Goal: Information Seeking & Learning: Learn about a topic

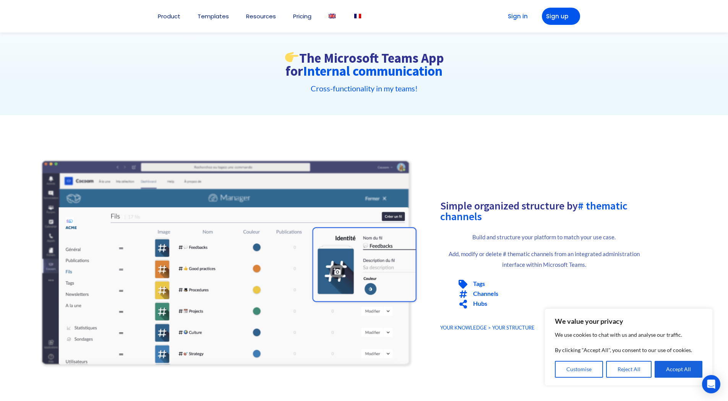
scroll to position [38, 0]
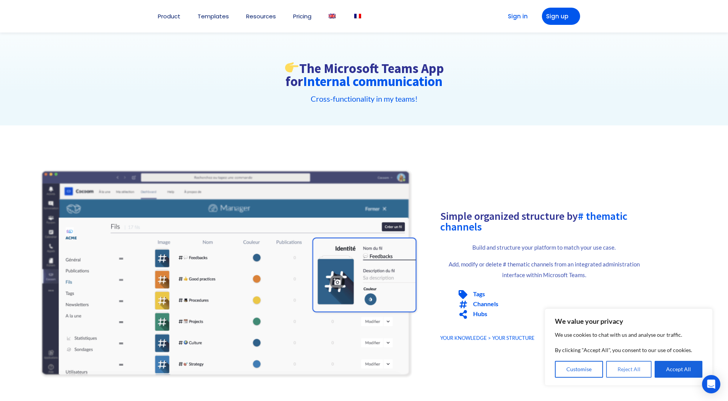
click at [626, 369] on button "Reject All" at bounding box center [629, 369] width 46 height 17
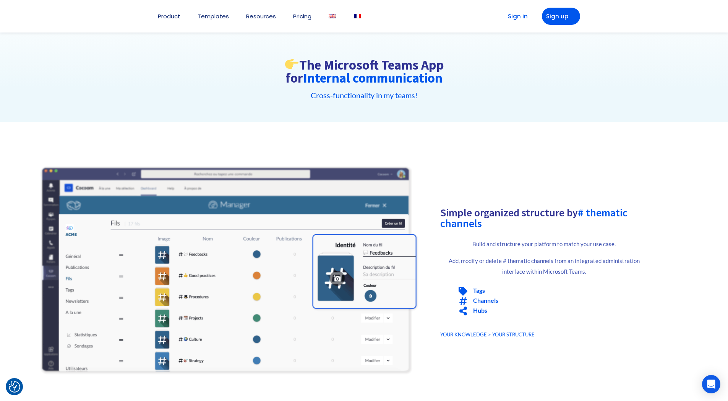
scroll to position [0, 0]
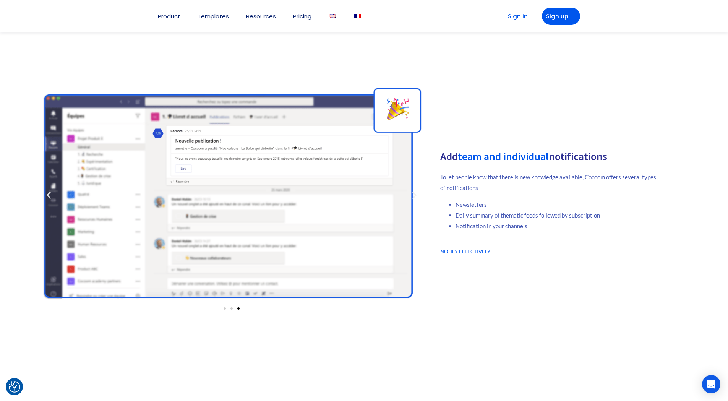
scroll to position [1299, 0]
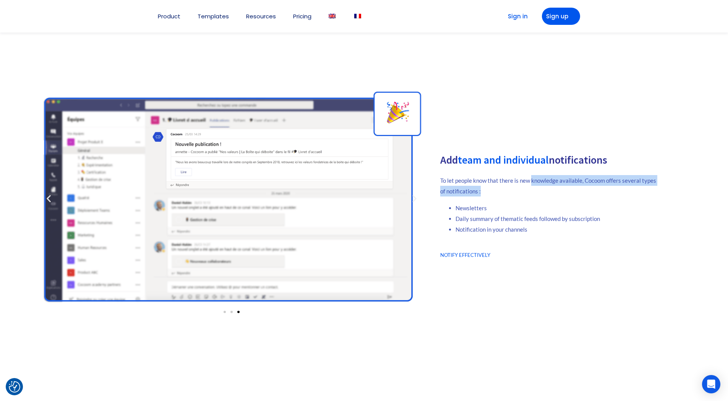
drag, startPoint x: 539, startPoint y: 181, endPoint x: 632, endPoint y: 200, distance: 94.9
click at [632, 200] on div "To let people know that there is new knowledge available, Cocoom offers several…" at bounding box center [549, 205] width 219 height 60
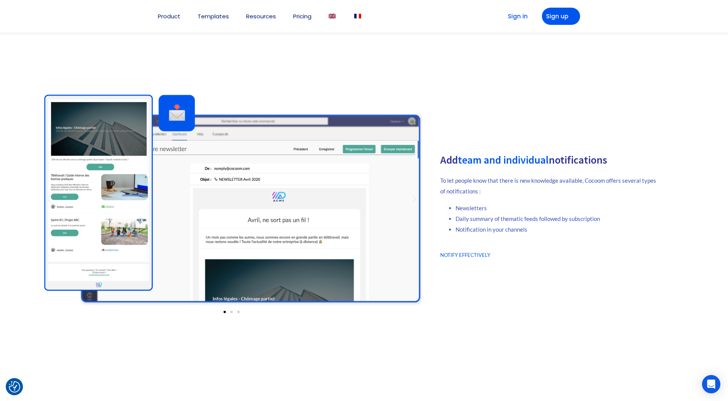
drag, startPoint x: 613, startPoint y: 221, endPoint x: 584, endPoint y: 222, distance: 28.7
click at [612, 224] on li "Notification in your channels" at bounding box center [557, 229] width 204 height 11
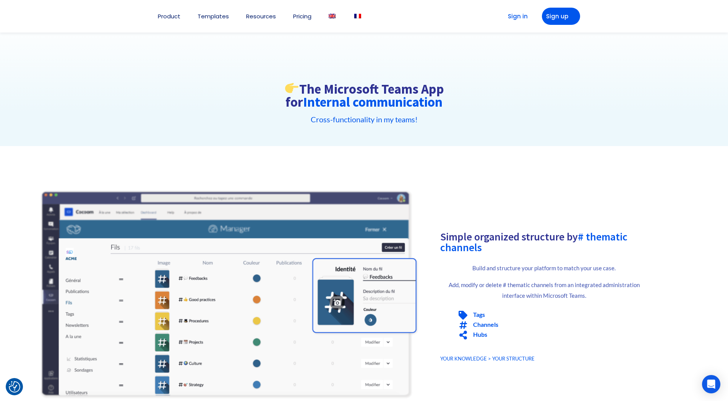
scroll to position [0, 0]
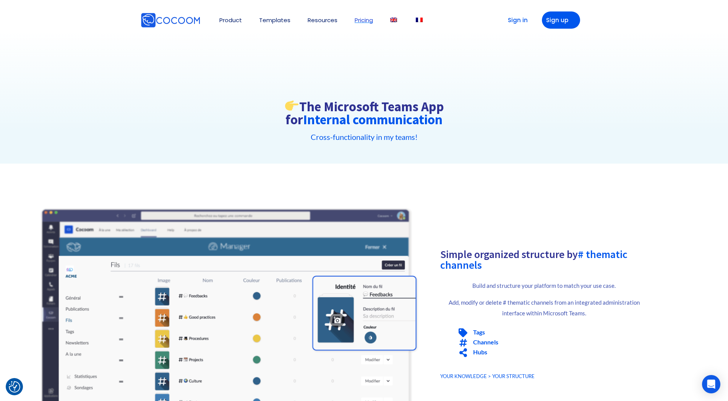
click at [356, 23] on link "Pricing" at bounding box center [364, 20] width 18 height 6
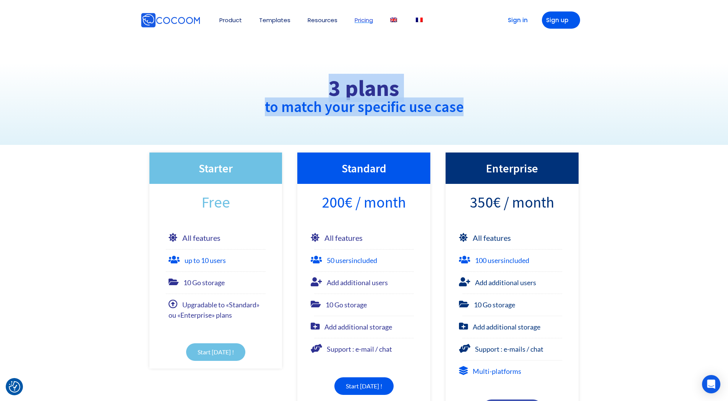
drag, startPoint x: 389, startPoint y: 95, endPoint x: 497, endPoint y: 114, distance: 110.2
click at [495, 113] on div "3 plans to match your specific use case" at bounding box center [364, 95] width 728 height 37
click at [500, 115] on div "3 plans to match your specific use case" at bounding box center [364, 76] width 728 height 137
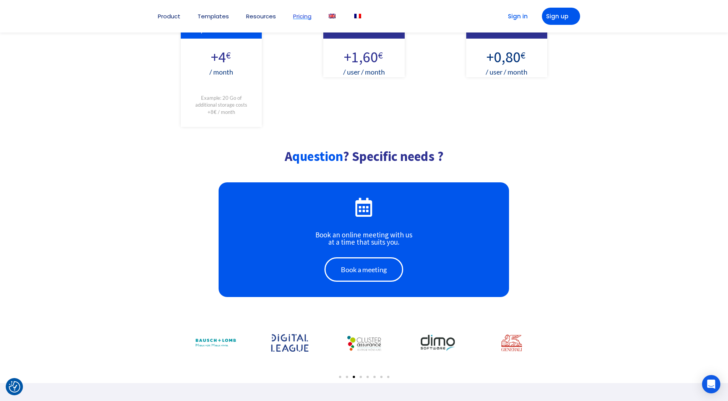
scroll to position [497, 0]
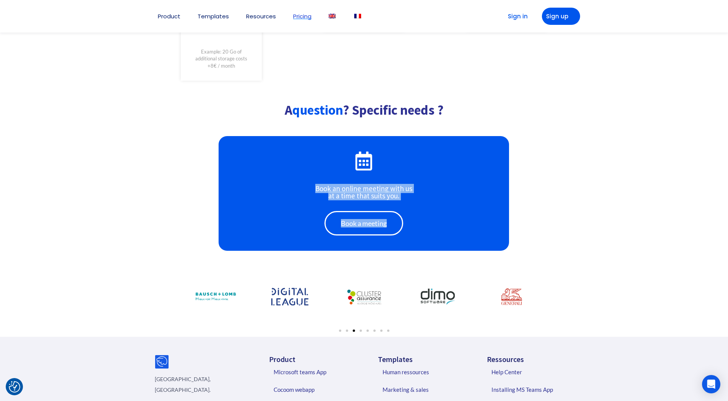
drag, startPoint x: 438, startPoint y: 204, endPoint x: 169, endPoint y: 223, distance: 269.7
click at [199, 214] on div "Book an online meeting with us at a time that suits you. Book a meeting" at bounding box center [364, 193] width 436 height 115
click at [150, 301] on div at bounding box center [364, 302] width 436 height 69
click at [361, 331] on span "Go to slide 4" at bounding box center [360, 330] width 2 height 2
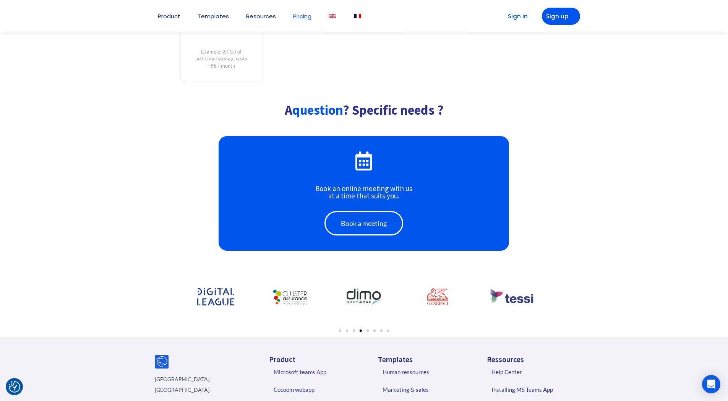
click at [369, 332] on div at bounding box center [364, 329] width 436 height 11
click at [368, 329] on div at bounding box center [364, 329] width 436 height 11
click at [376, 330] on div at bounding box center [364, 329] width 436 height 11
click at [374, 329] on div at bounding box center [364, 329] width 436 height 11
click at [380, 331] on span "Go to slide 7" at bounding box center [381, 330] width 2 height 2
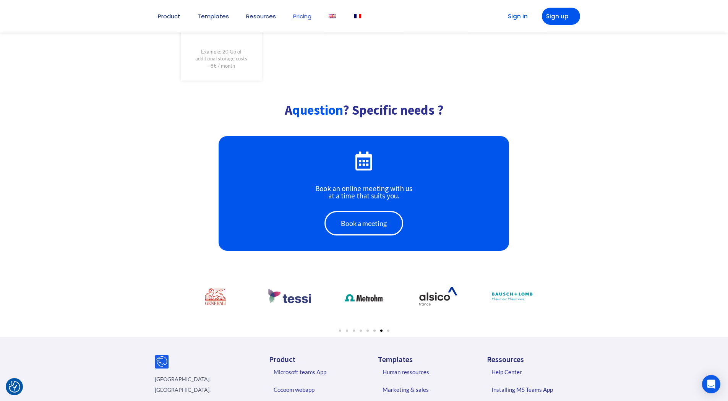
click at [387, 331] on span "Go to slide 8" at bounding box center [388, 330] width 2 height 2
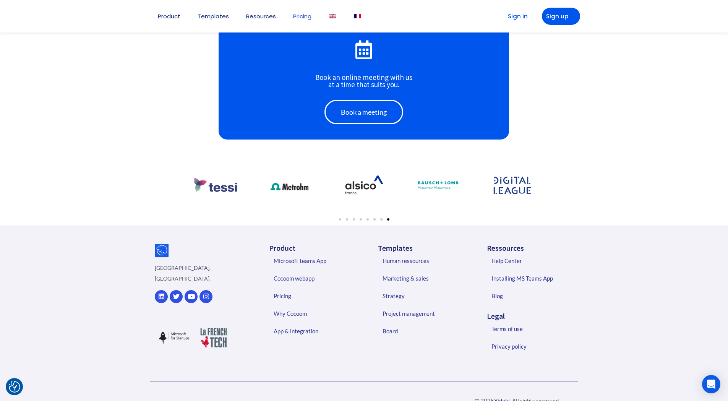
scroll to position [628, 0]
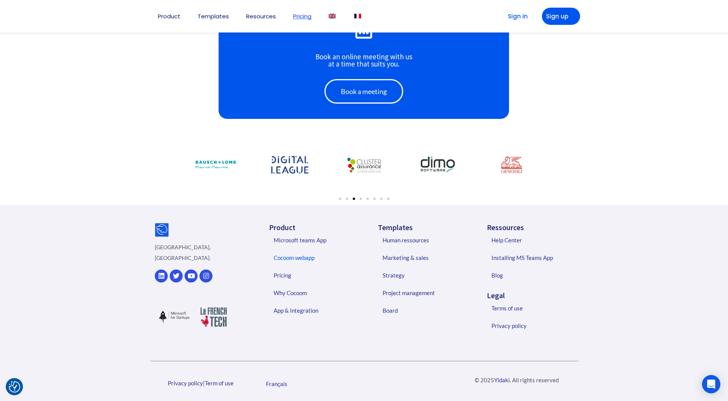
click at [299, 259] on link "Cocoom webapp" at bounding box center [315, 258] width 98 height 18
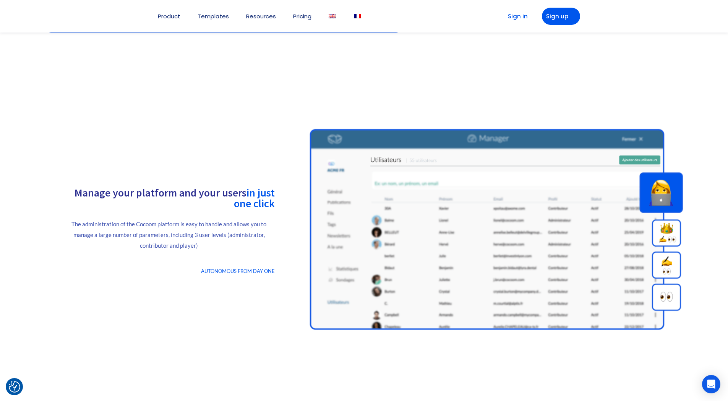
scroll to position [1031, 0]
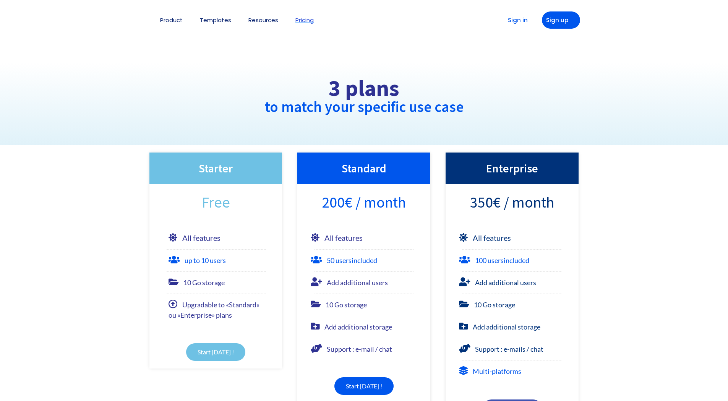
scroll to position [628, 0]
